Goal: Task Accomplishment & Management: Use online tool/utility

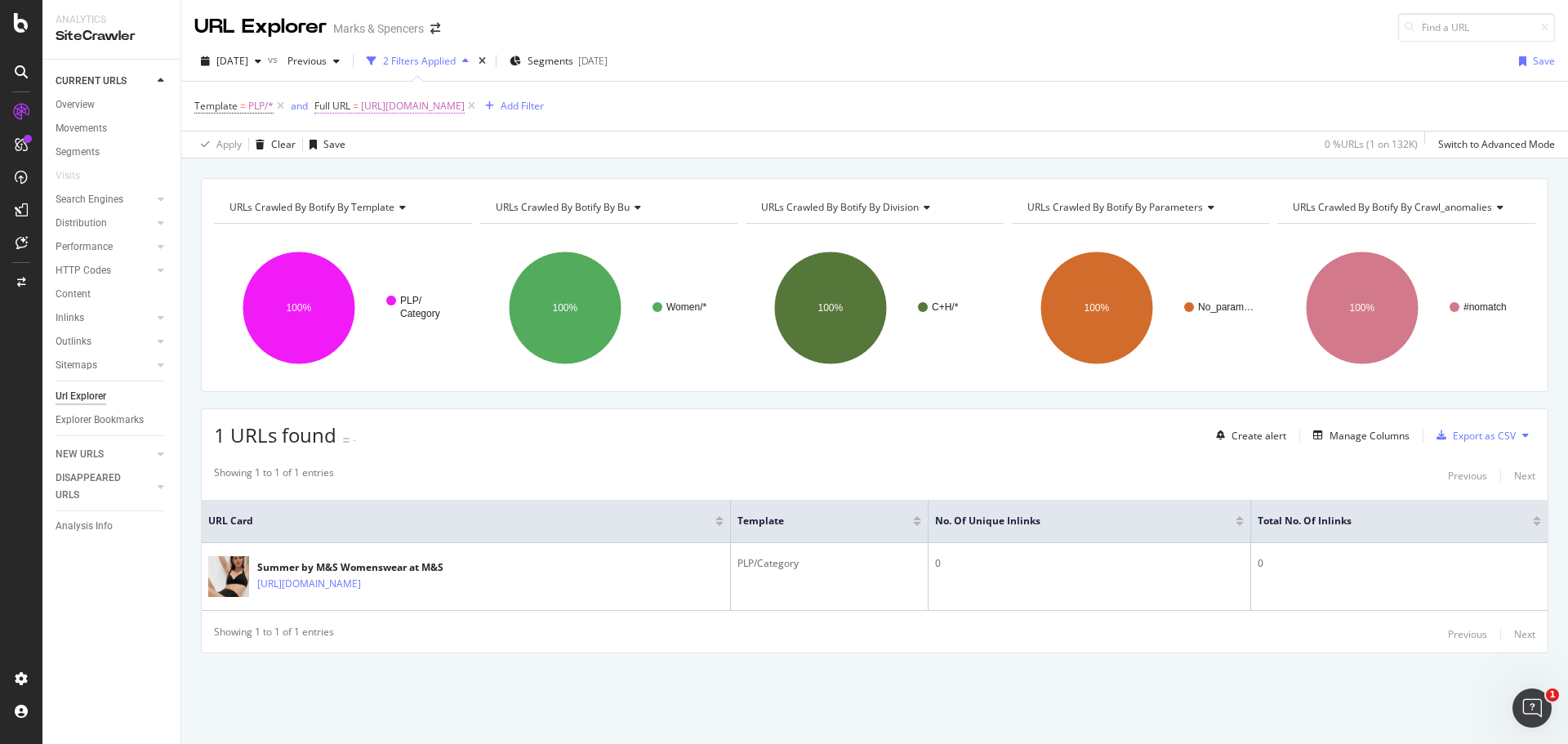
click at [465, 104] on span "[URL][DOMAIN_NAME]" at bounding box center [412, 105] width 104 height 23
click at [345, 149] on span "Equal to" at bounding box center [348, 144] width 37 height 14
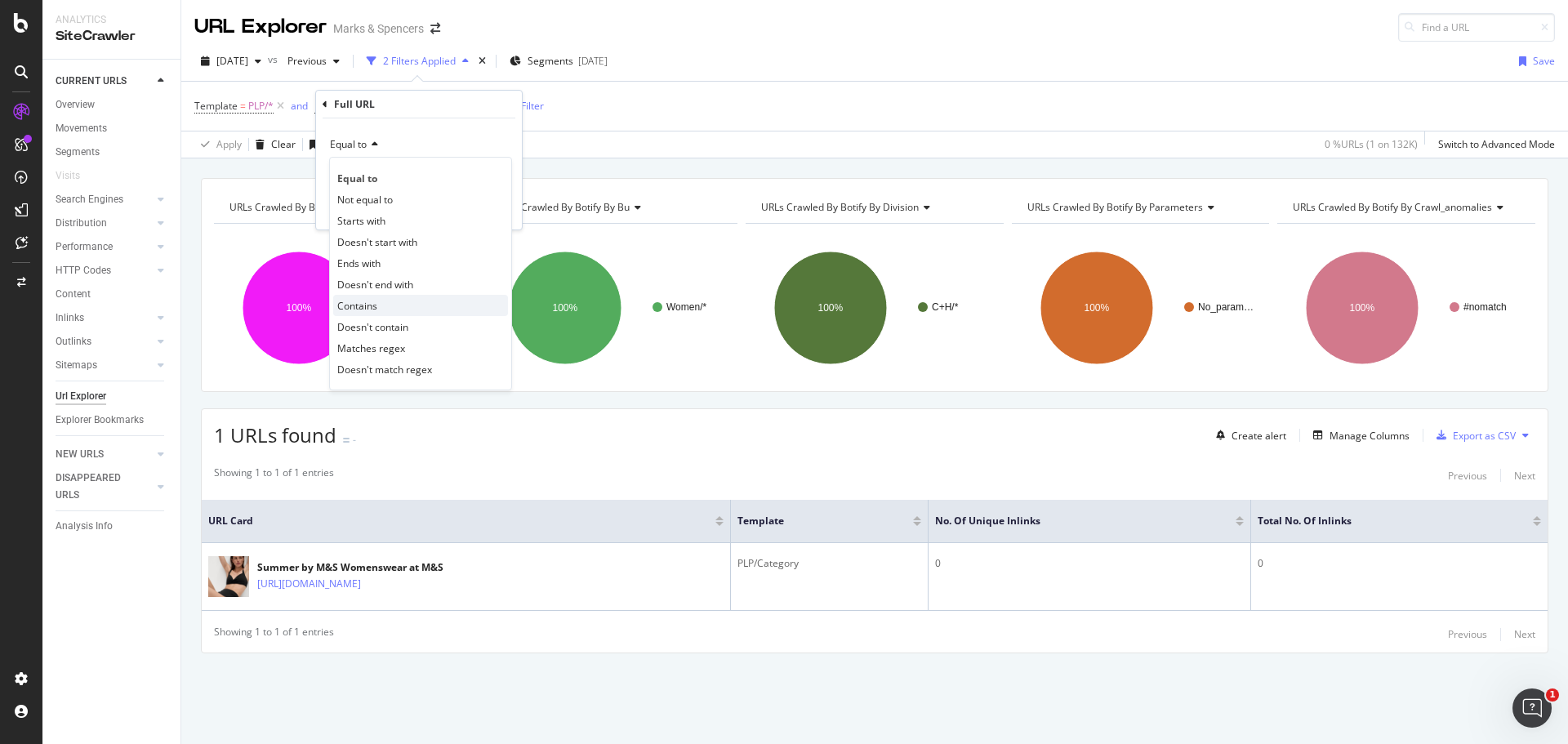
click at [363, 308] on span "Contains" at bounding box center [357, 306] width 40 height 14
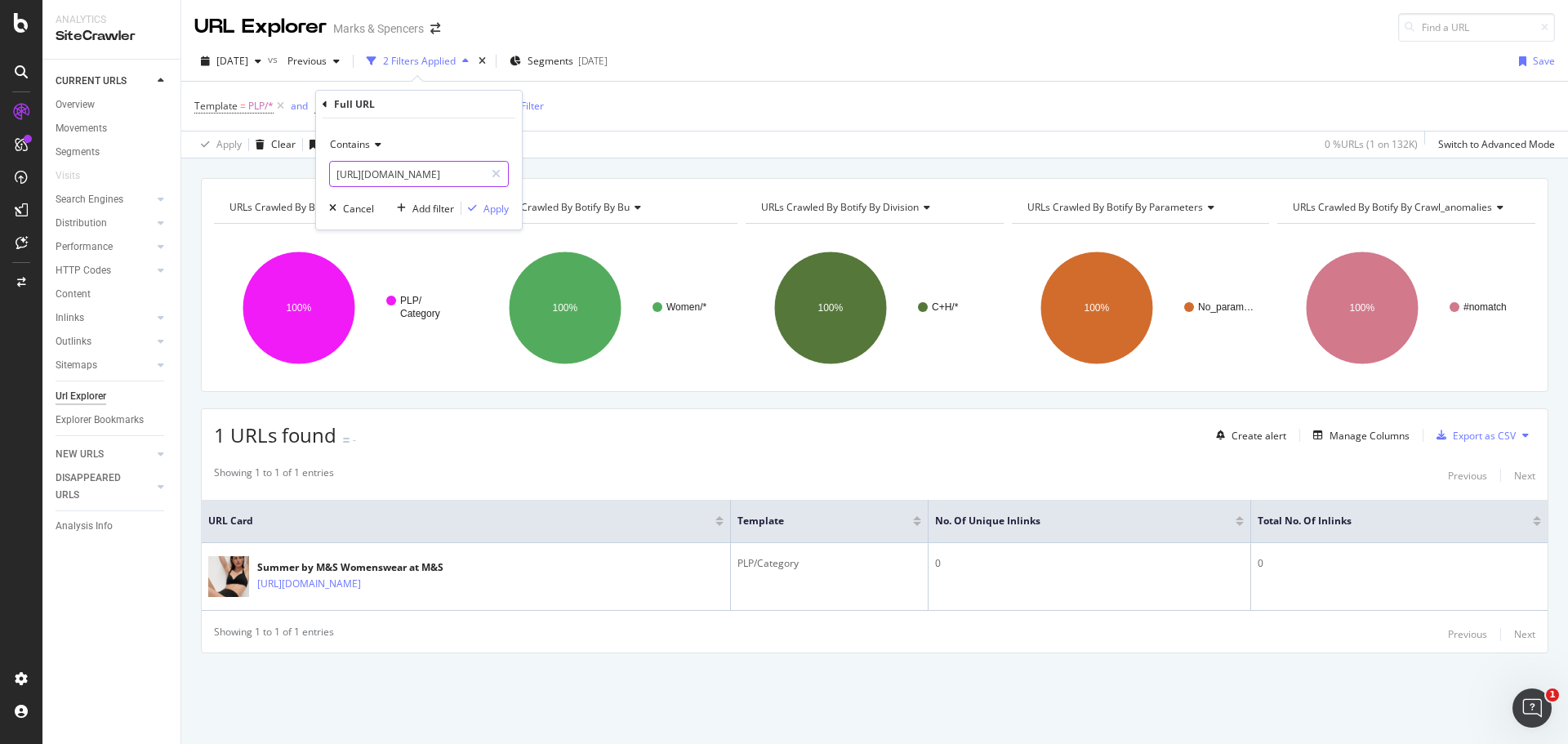
click at [399, 186] on input "[URL][DOMAIN_NAME]" at bounding box center [407, 174] width 154 height 26
type input "skiing"
click at [499, 212] on div "Apply" at bounding box center [496, 209] width 25 height 14
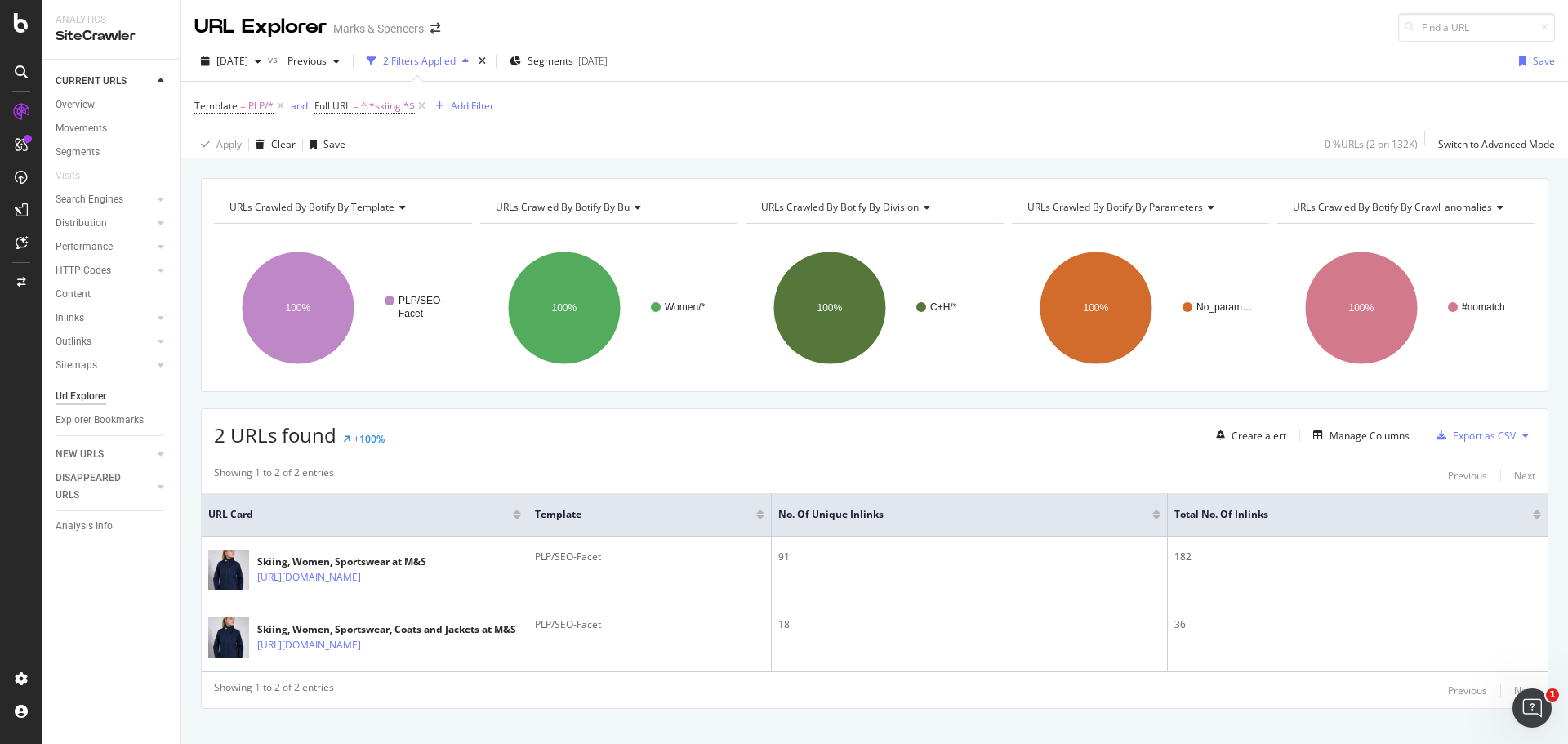
scroll to position [52, 0]
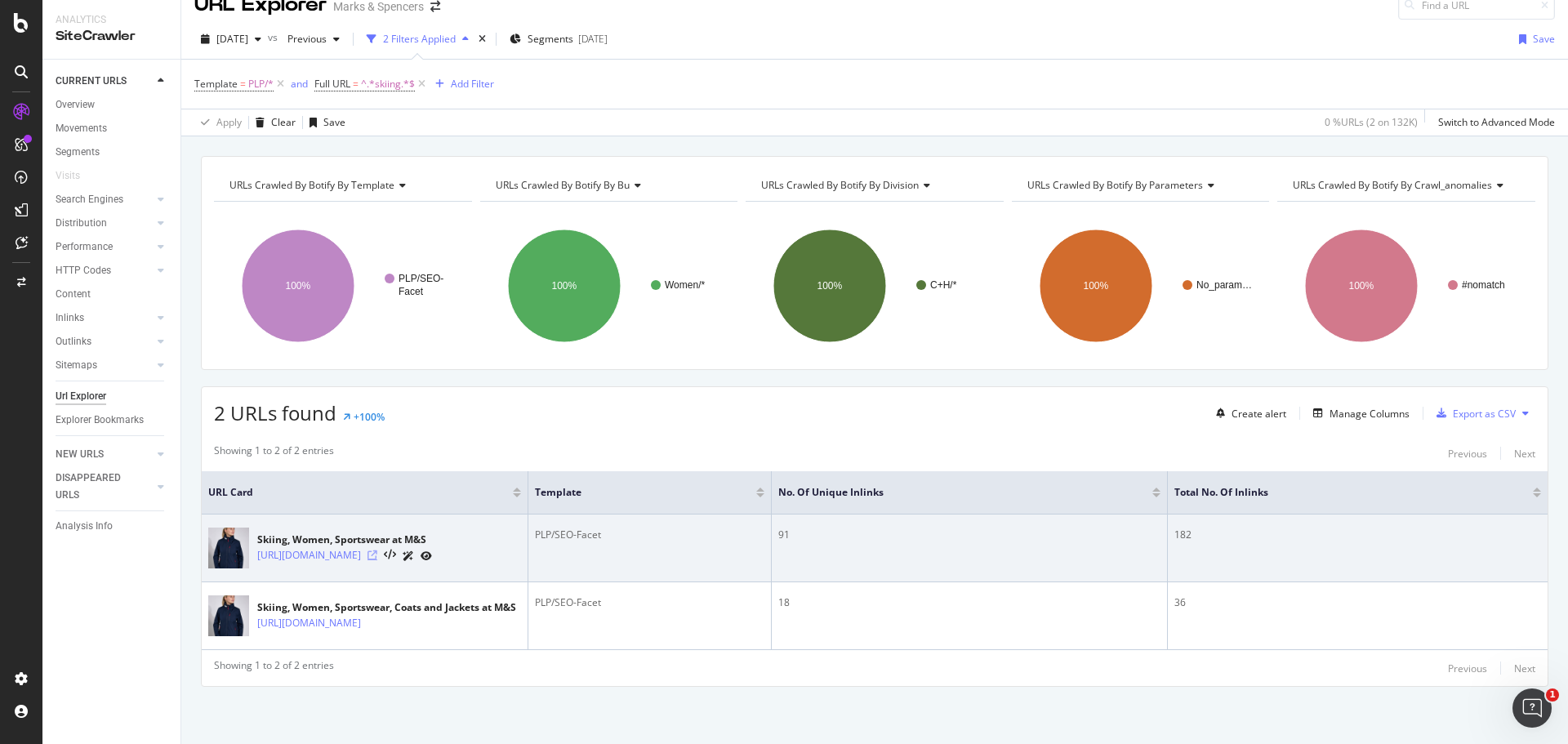
click at [377, 550] on icon at bounding box center [372, 555] width 10 height 10
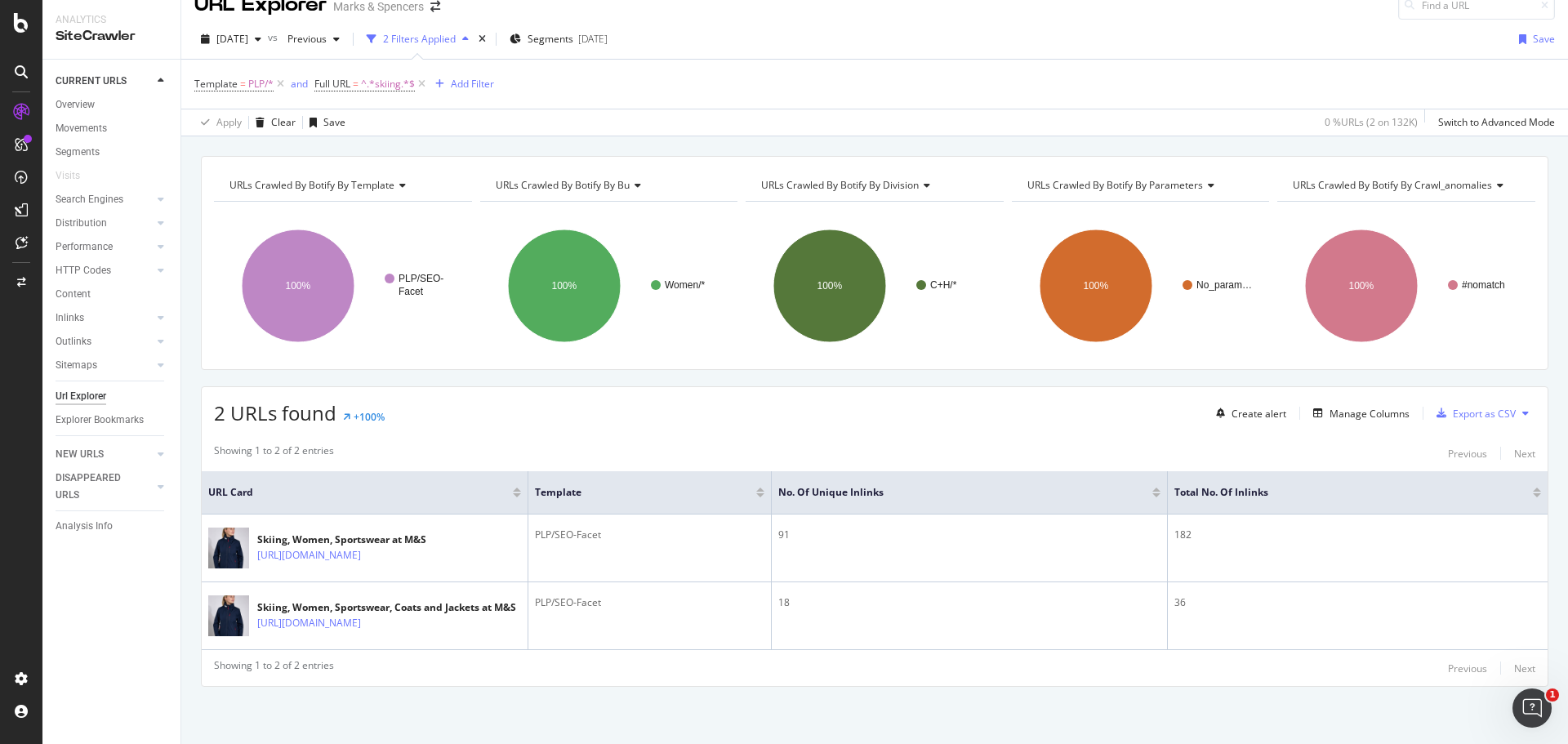
scroll to position [0, 0]
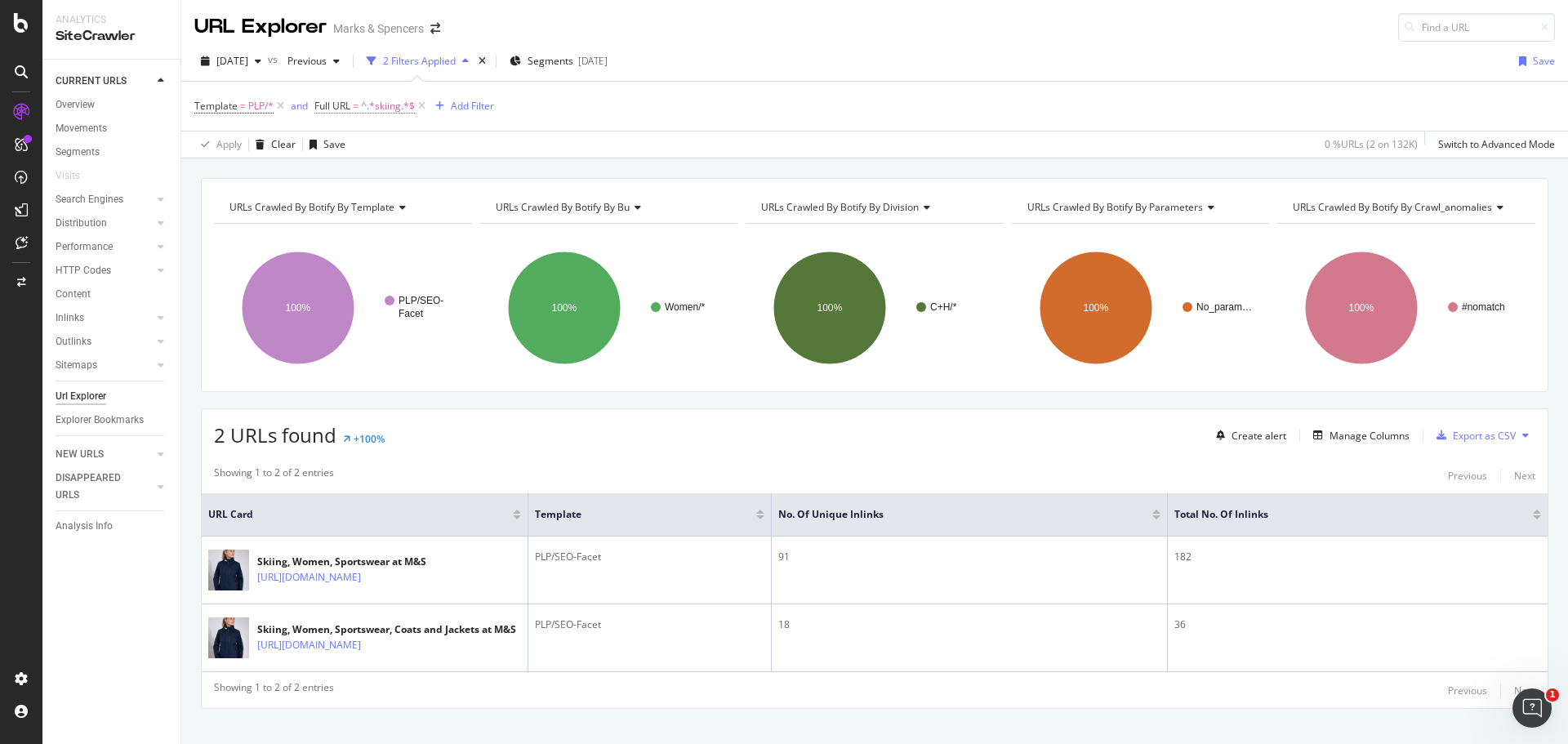
click at [384, 97] on span "^.*skiing.*$" at bounding box center [387, 105] width 54 height 23
click at [363, 169] on input "skiing" at bounding box center [407, 174] width 154 height 26
paste input "[URL][DOMAIN_NAME]"
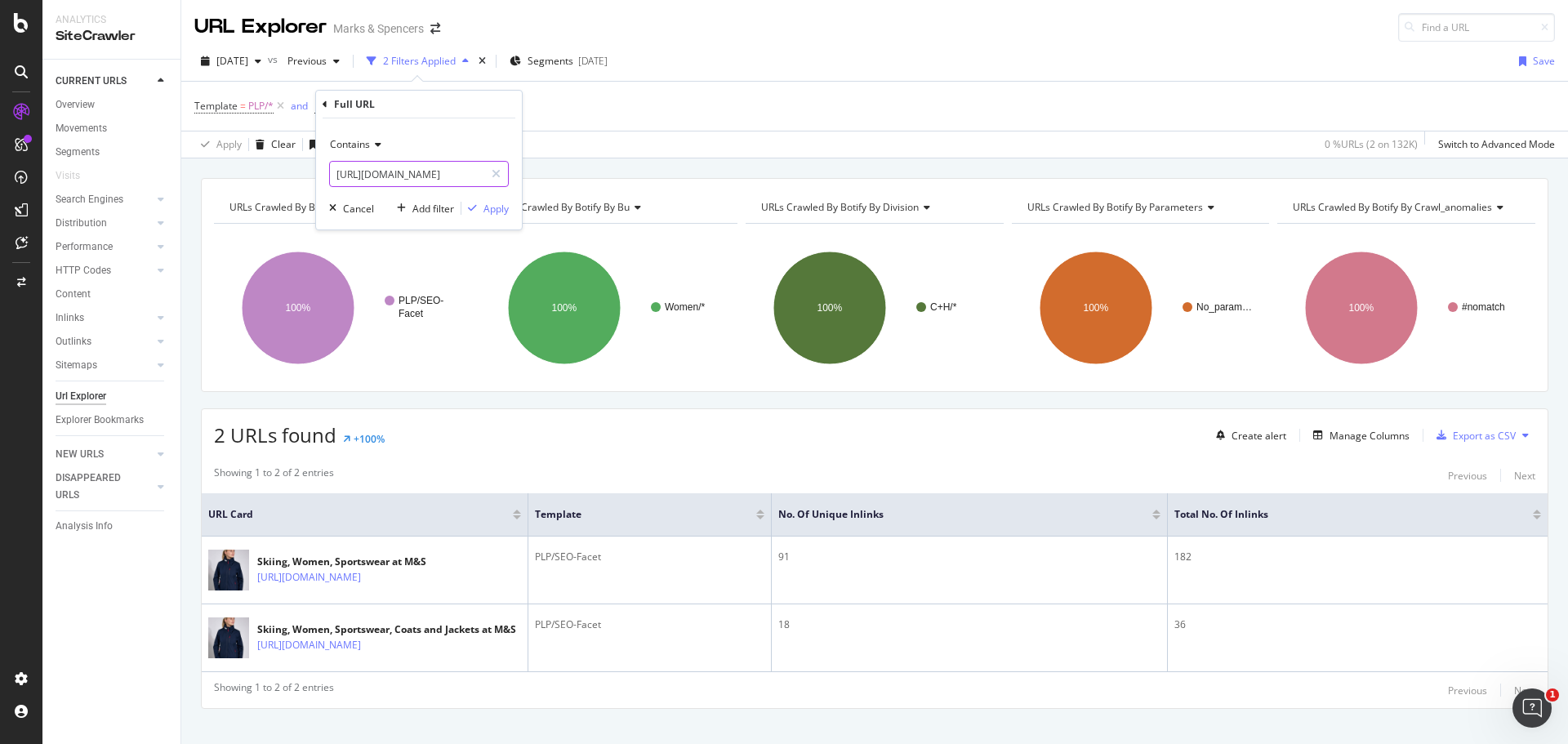
type input "[URL][DOMAIN_NAME]"
click at [481, 205] on div "button" at bounding box center [473, 209] width 22 height 10
